Goal: Navigation & Orientation: Find specific page/section

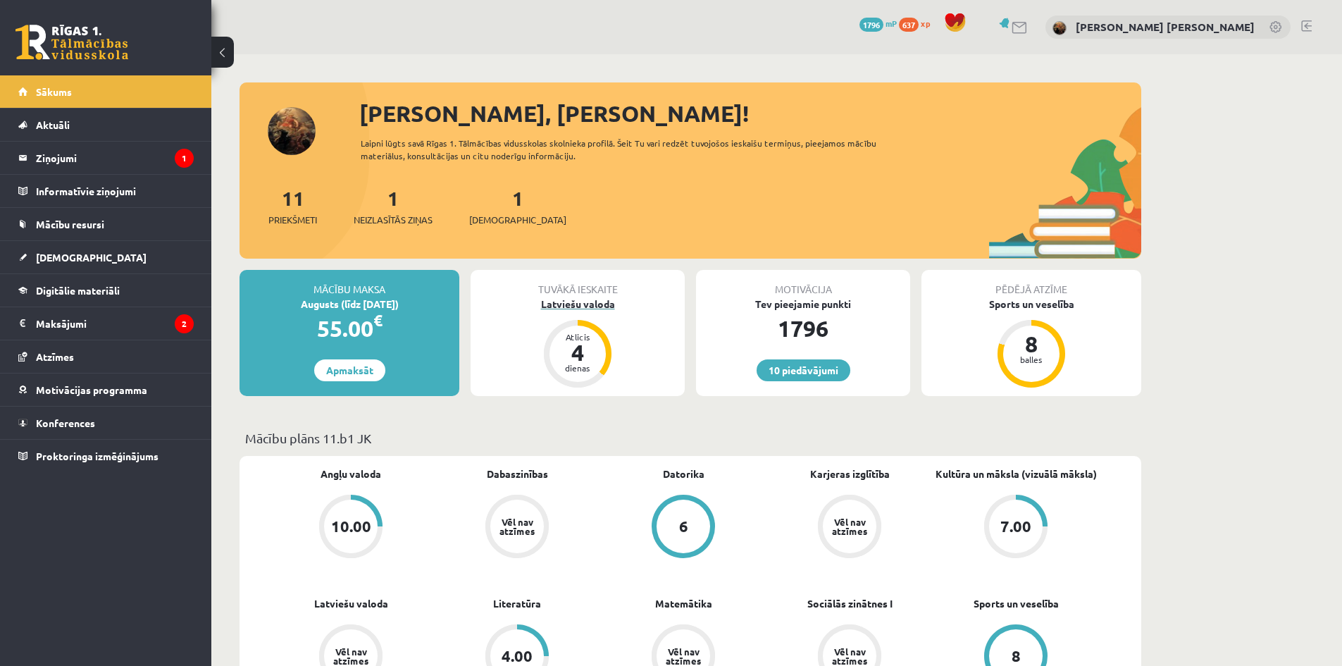
click at [555, 309] on div "Latviešu valoda" at bounding box center [578, 304] width 214 height 15
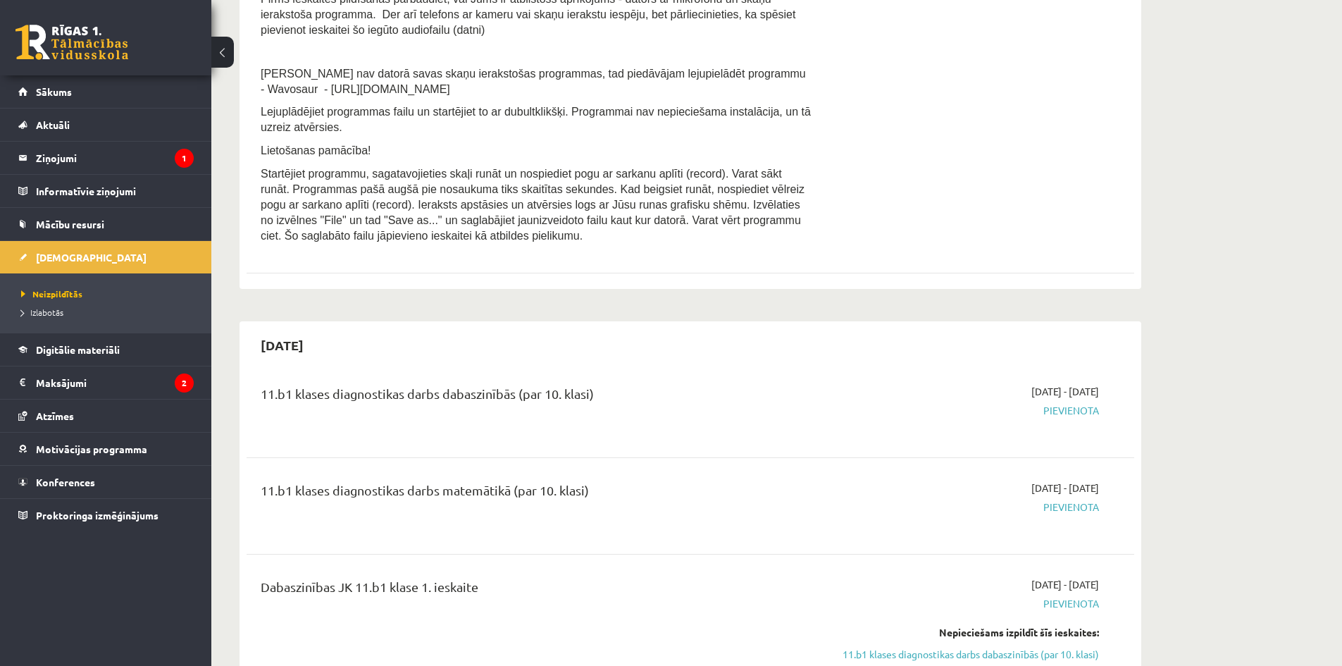
scroll to position [892, 0]
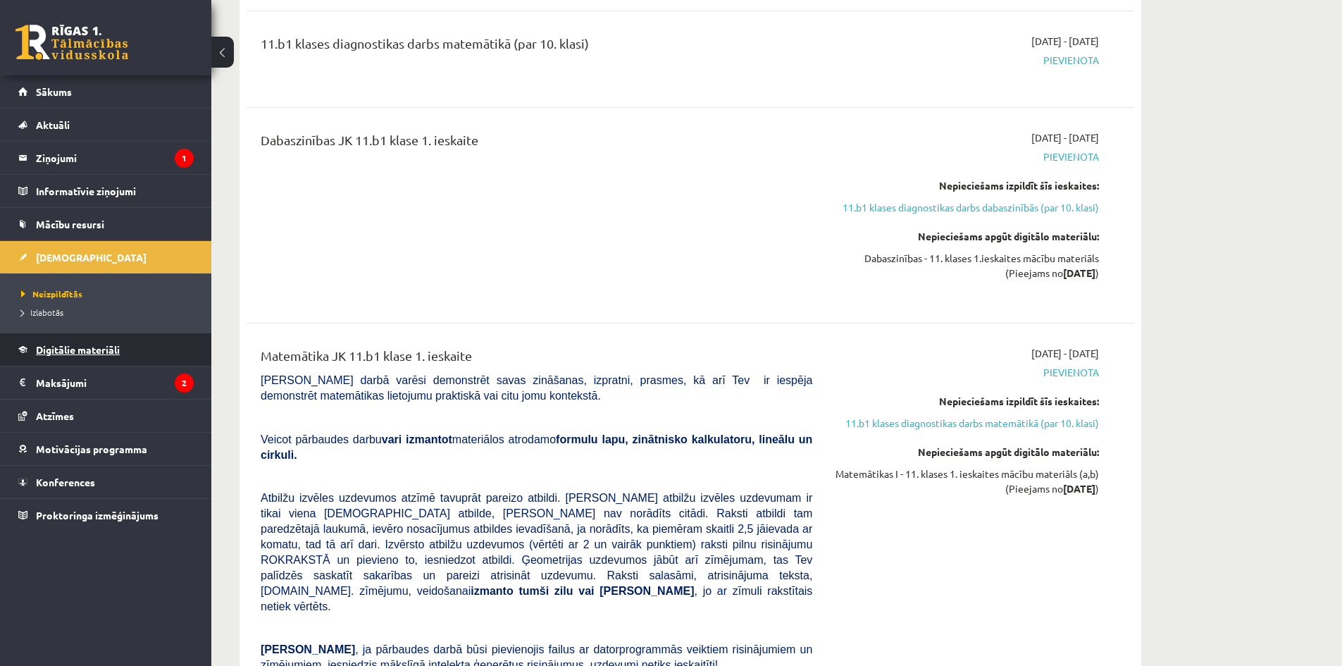
click at [77, 354] on span "Digitālie materiāli" at bounding box center [78, 349] width 84 height 13
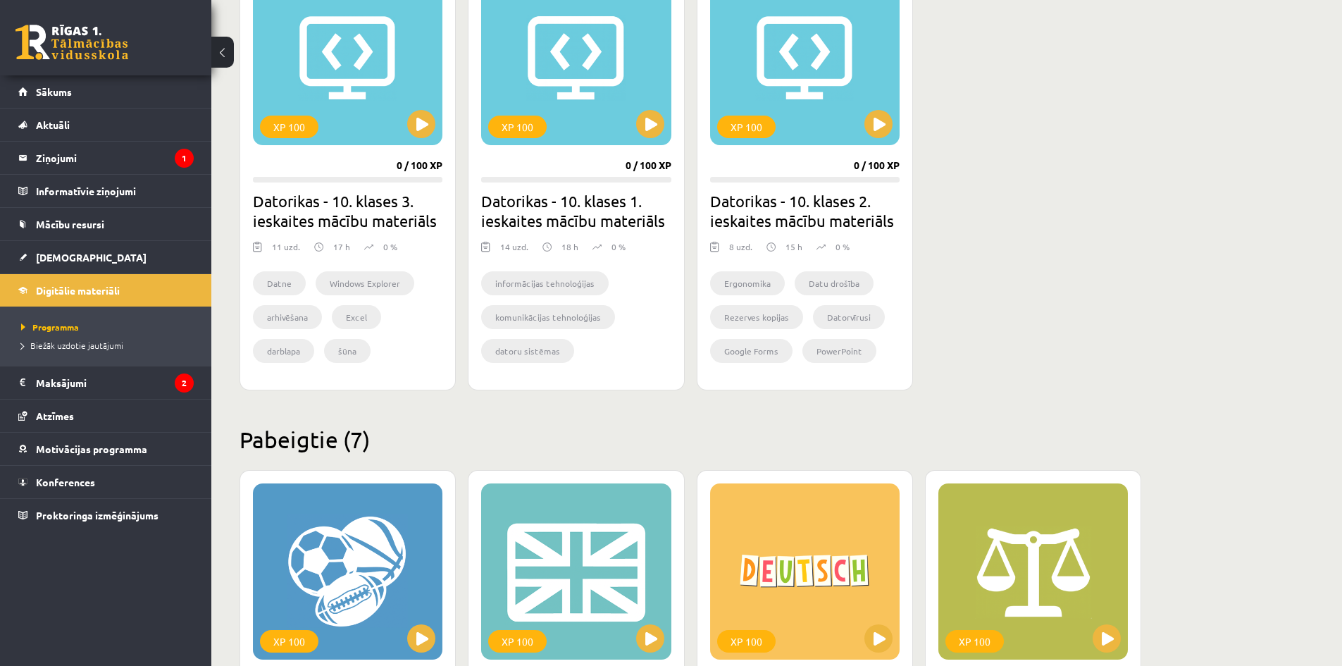
scroll to position [446, 0]
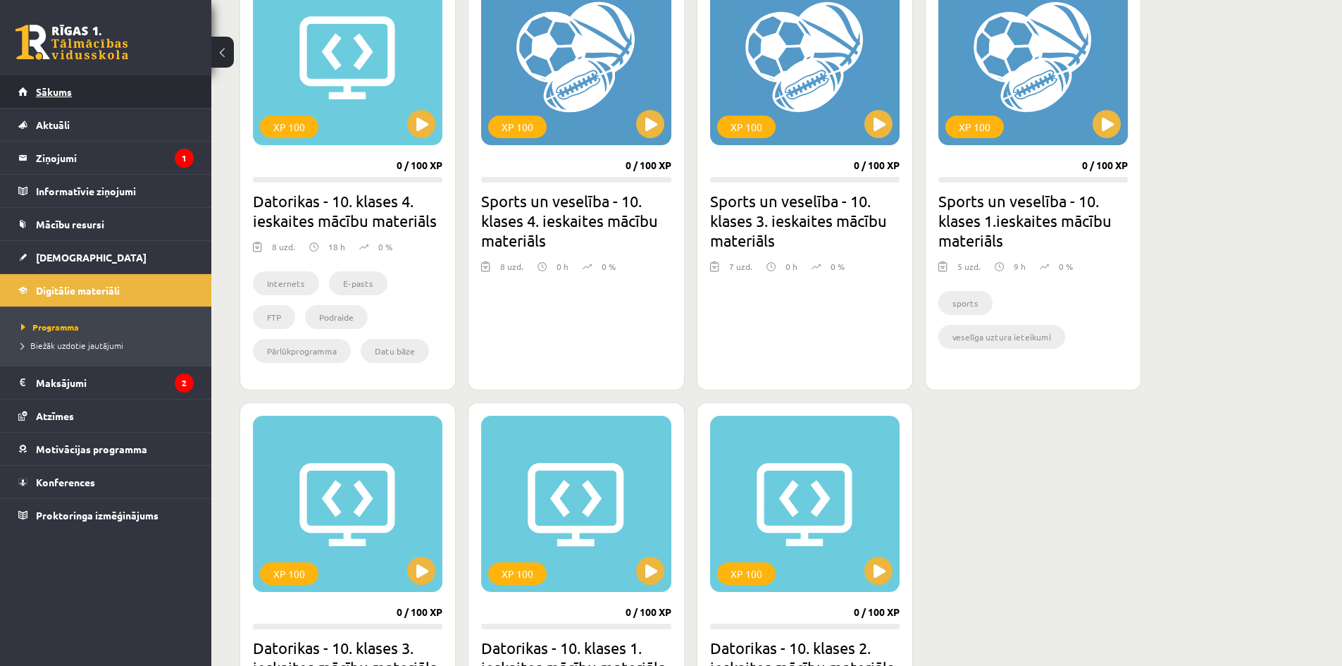
click at [80, 100] on link "Sākums" at bounding box center [105, 91] width 175 height 32
